Goal: Task Accomplishment & Management: Manage account settings

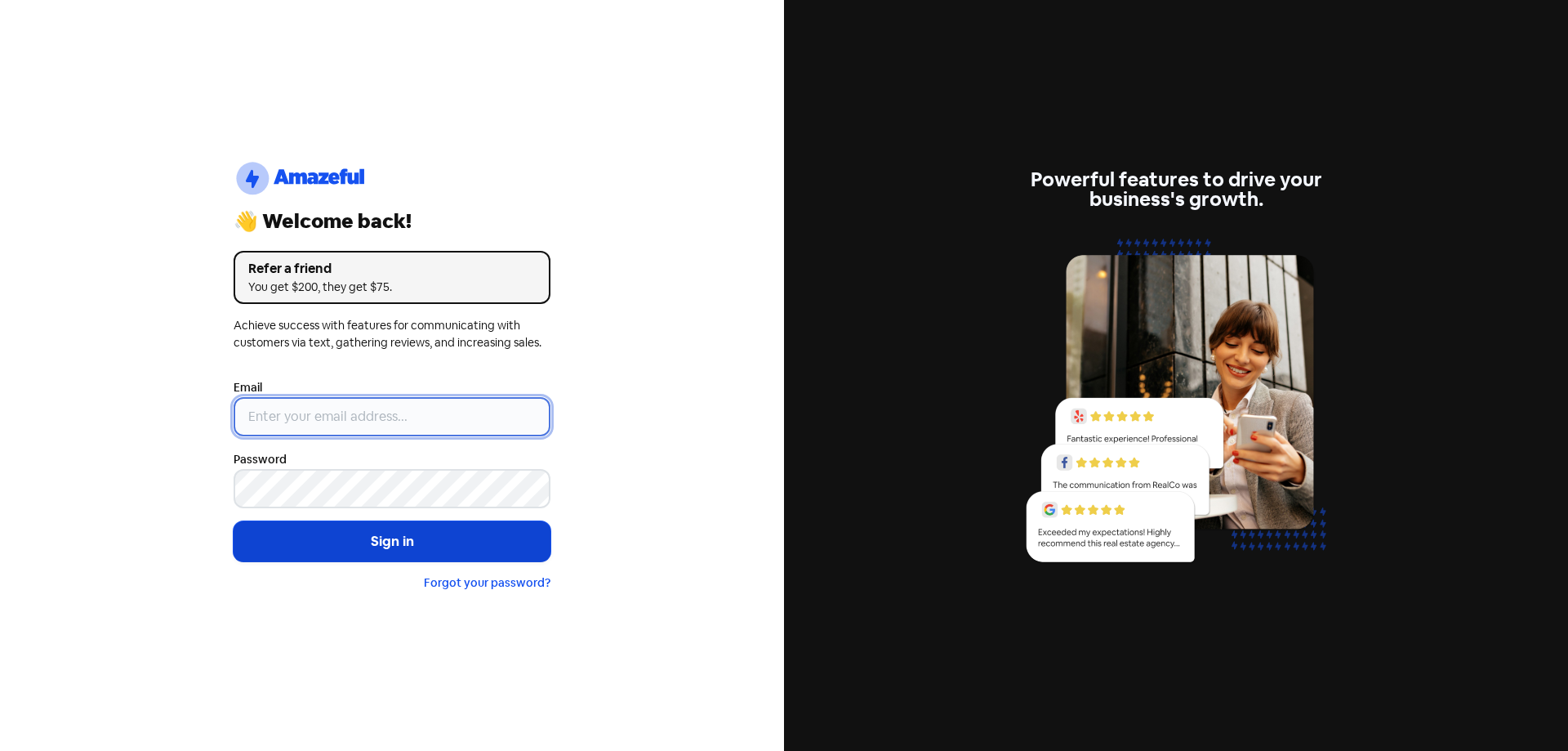
type input "[EMAIL_ADDRESS][DOMAIN_NAME]"
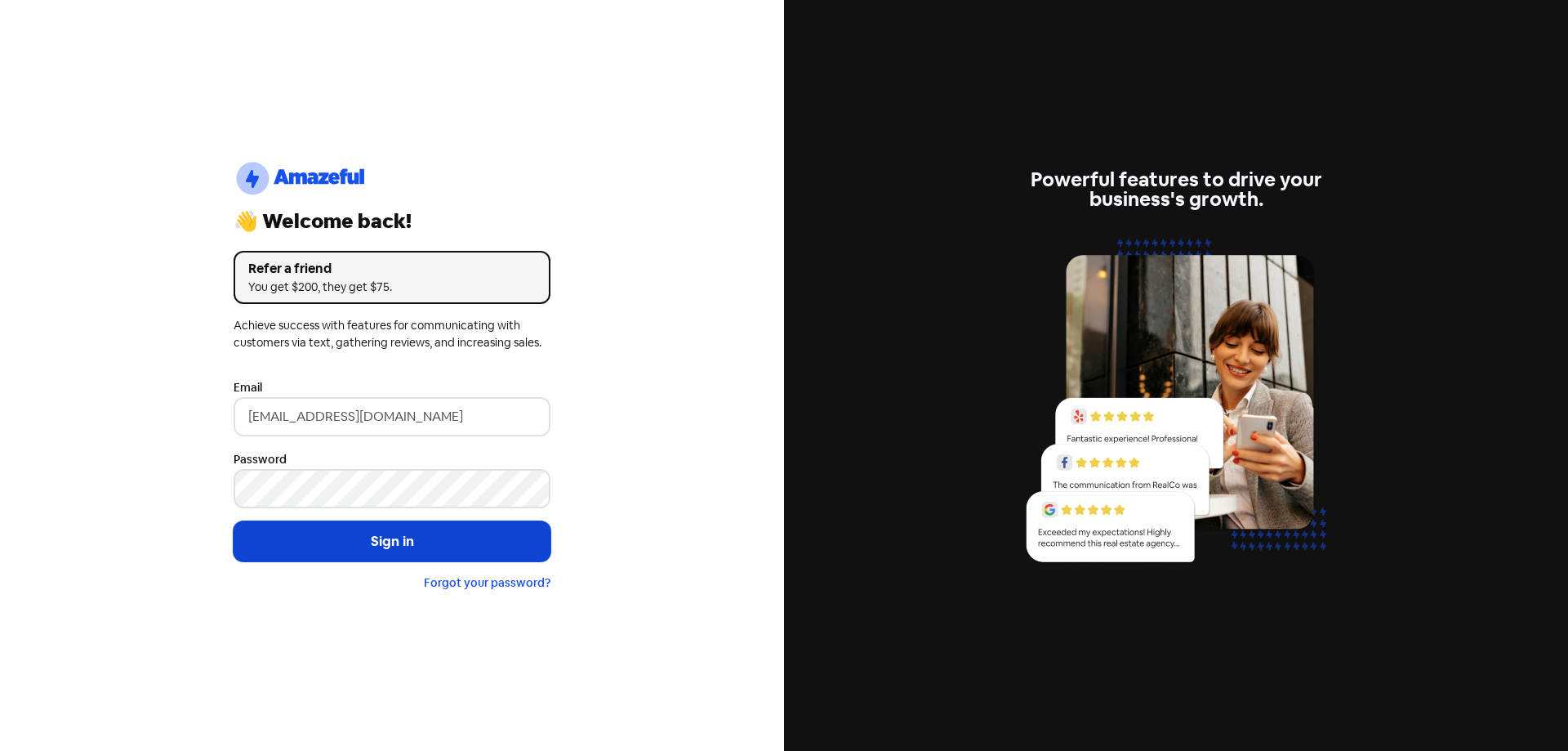
click at [347, 542] on button "Sign in" at bounding box center [392, 541] width 317 height 41
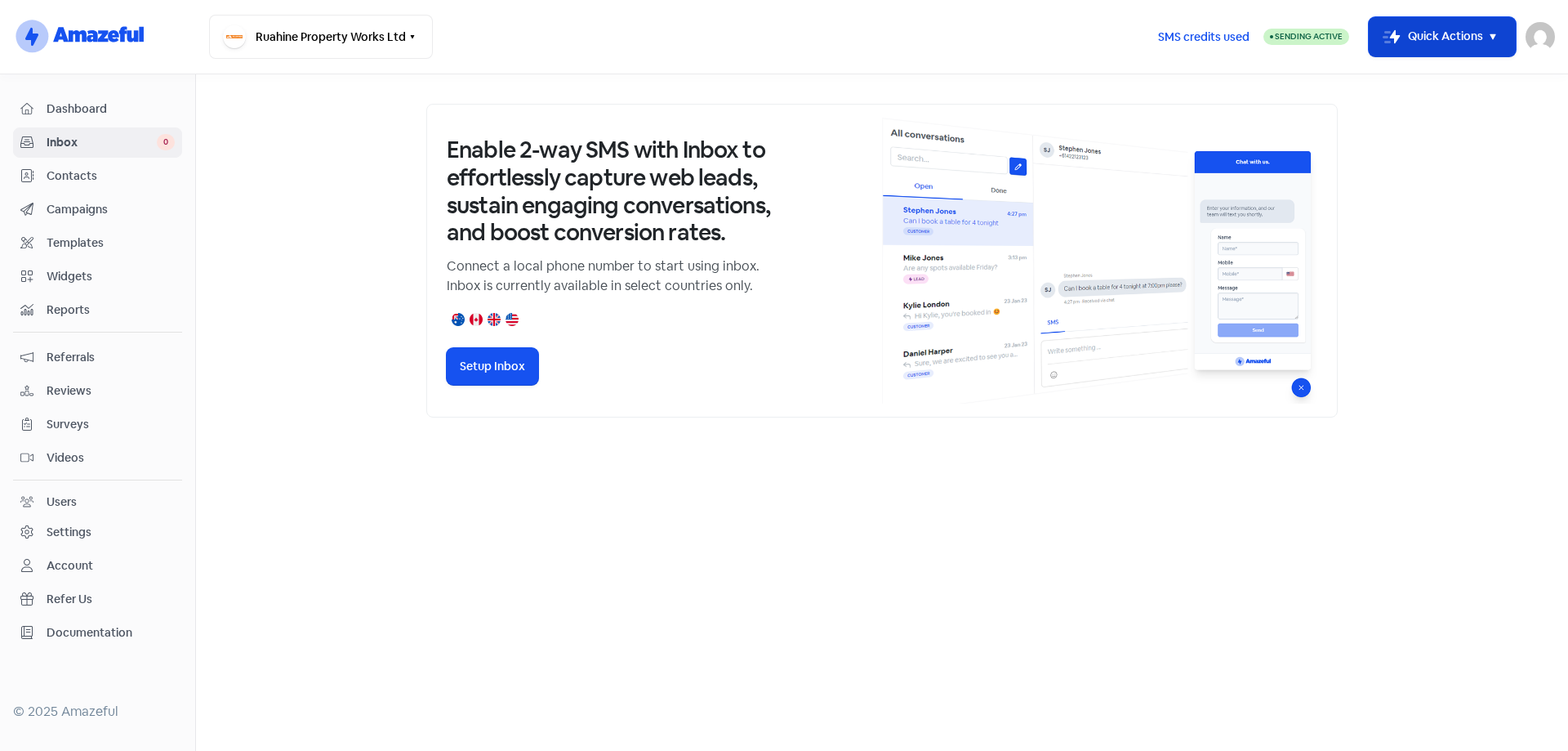
click at [1491, 37] on icon "button" at bounding box center [1492, 37] width 5 height 5
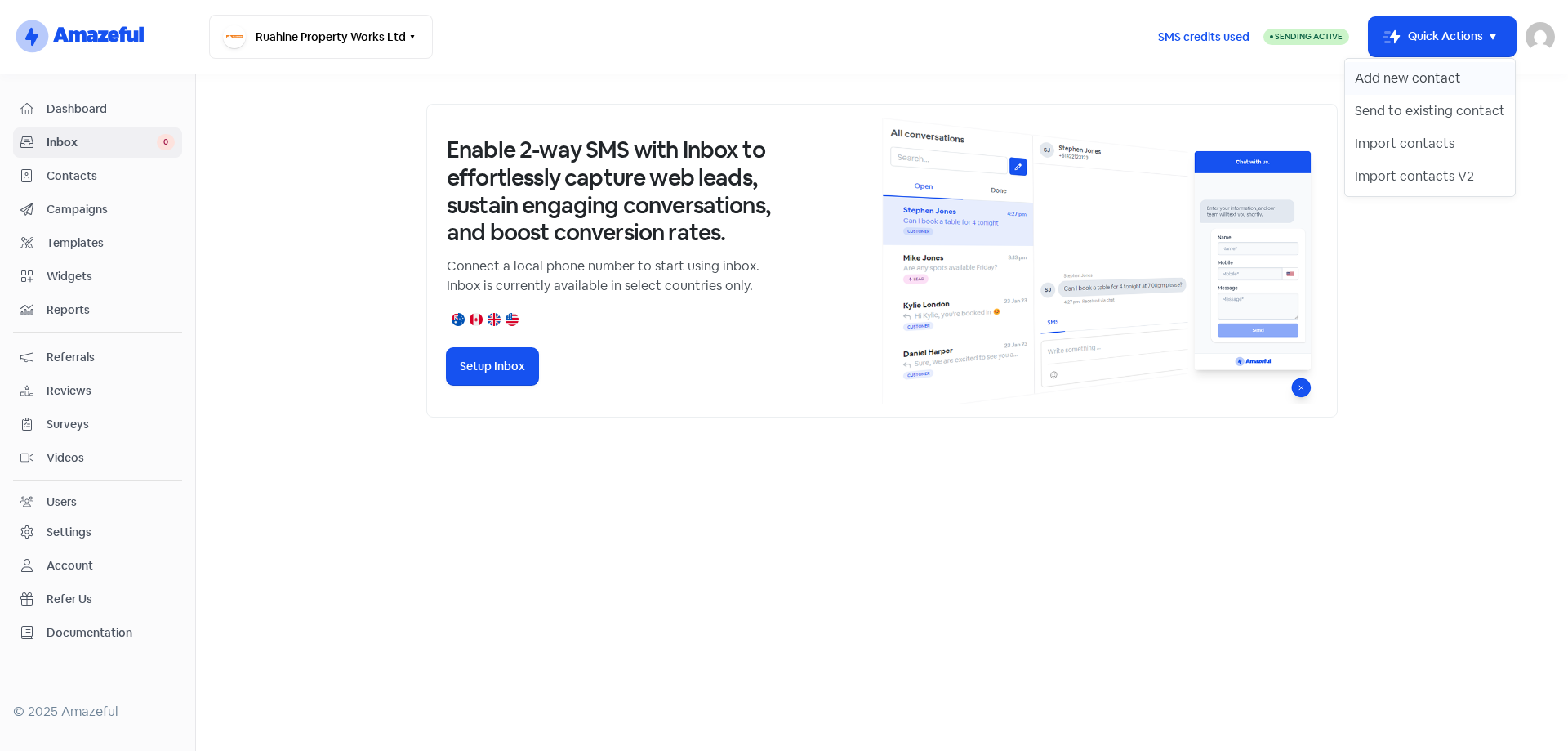
click at [1420, 73] on button "Add new contact" at bounding box center [1430, 79] width 170 height 32
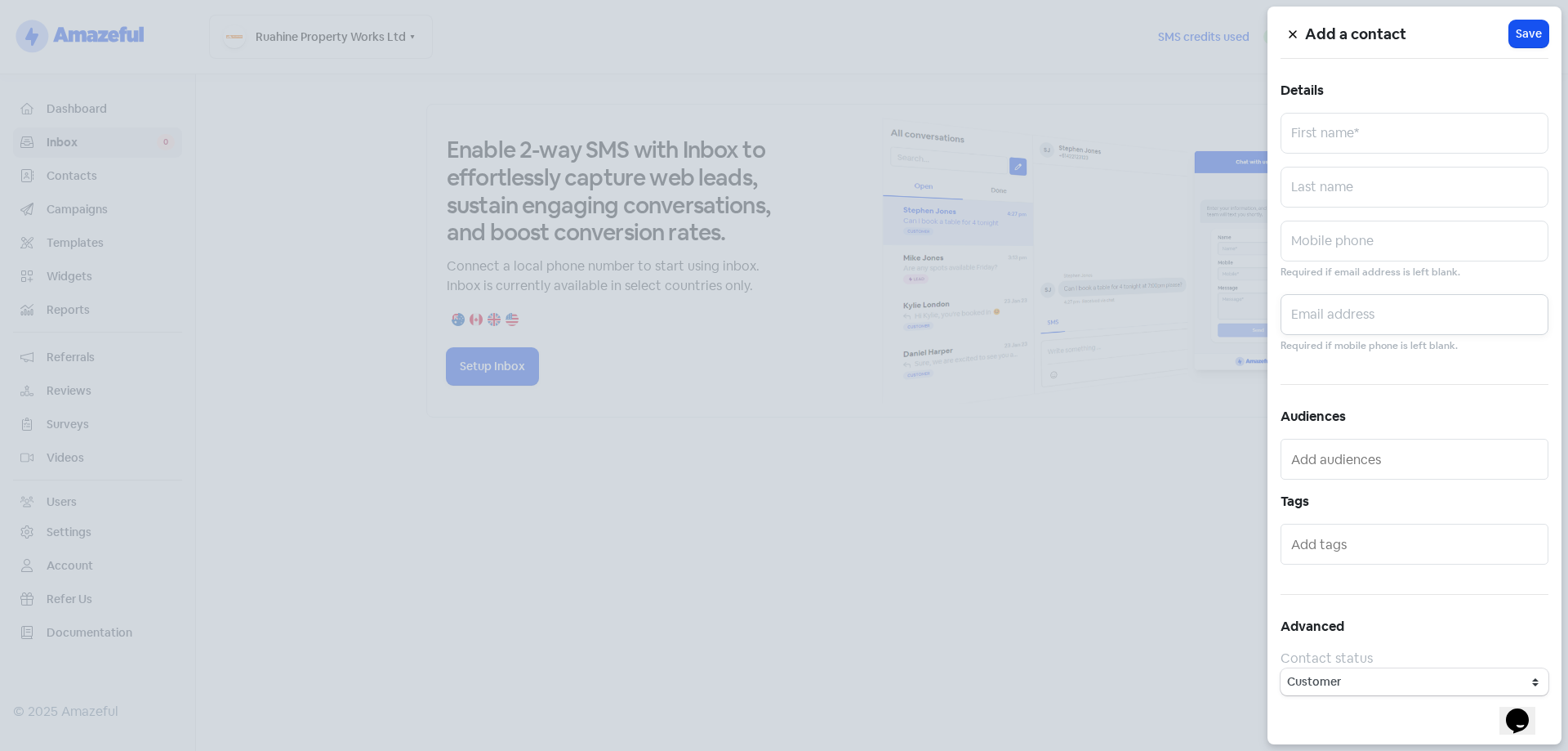
click at [1355, 319] on input "text" at bounding box center [1414, 314] width 268 height 41
paste input "[EMAIL_ADDRESS][DOMAIN_NAME]"
type input "[EMAIL_ADDRESS][DOMAIN_NAME]"
click at [1415, 116] on input "text" at bounding box center [1414, 133] width 268 height 41
type input "[PERSON_NAME]"
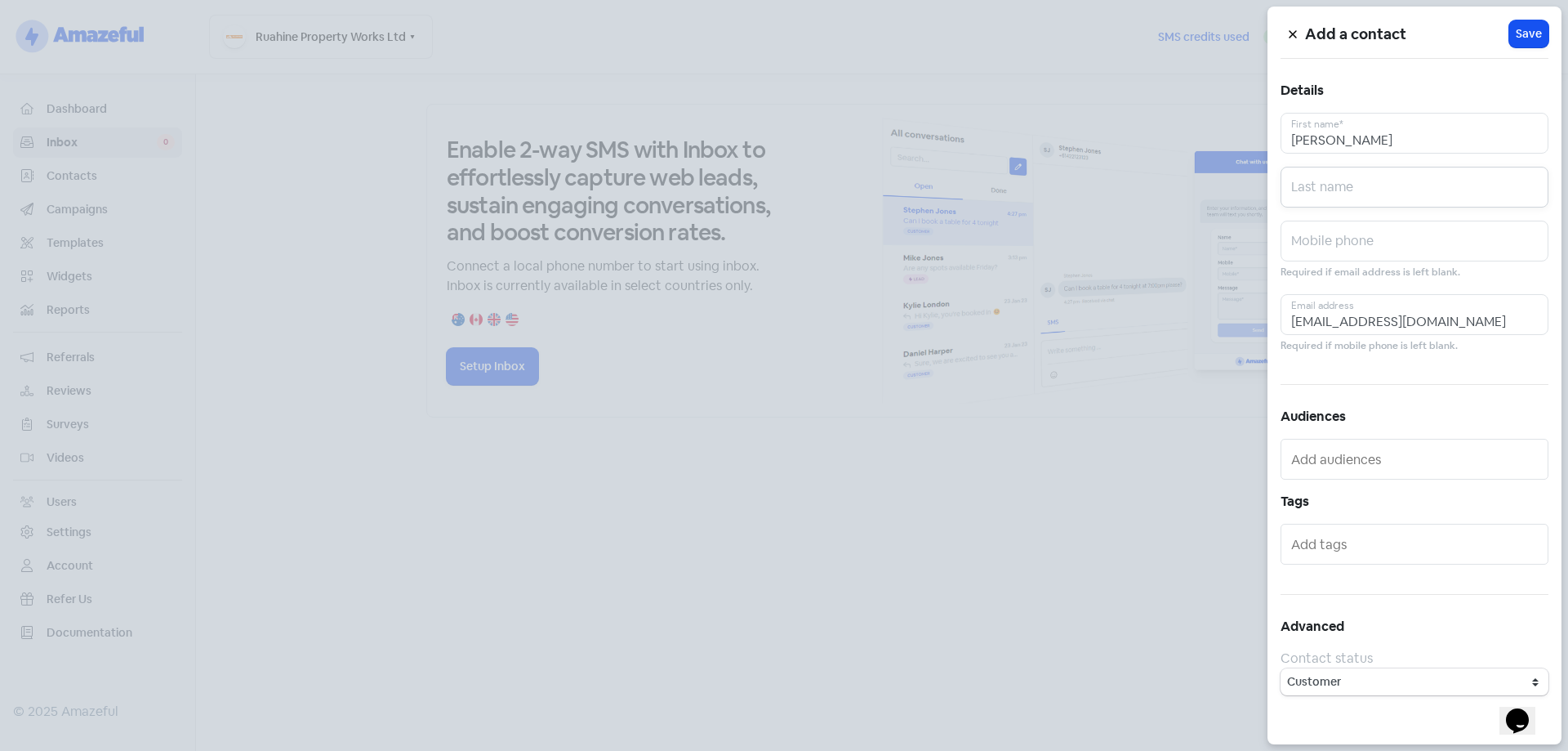
click at [1320, 193] on input "text" at bounding box center [1414, 187] width 268 height 41
type input "Murgatroyd"
click at [1530, 41] on span "Save" at bounding box center [1528, 33] width 26 height 17
